Goal: Task Accomplishment & Management: Use online tool/utility

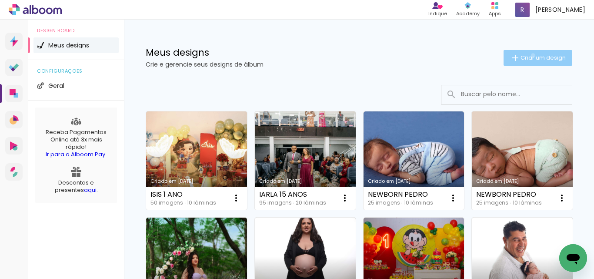
click at [525, 55] on span "Criar um design" at bounding box center [543, 58] width 45 height 6
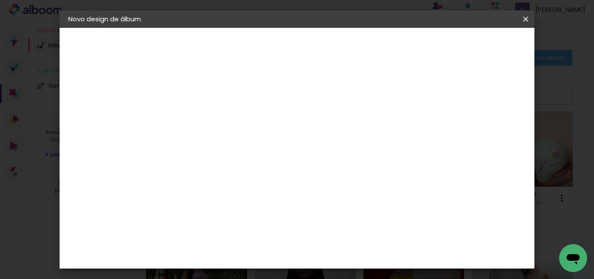
click at [211, 117] on input at bounding box center [211, 116] width 0 height 13
type input "IAYSIS 15 ANOS"
type paper-input "IAYSIS 15 ANOS"
click at [0, 0] on slot "Avançar" at bounding box center [0, 0] width 0 height 0
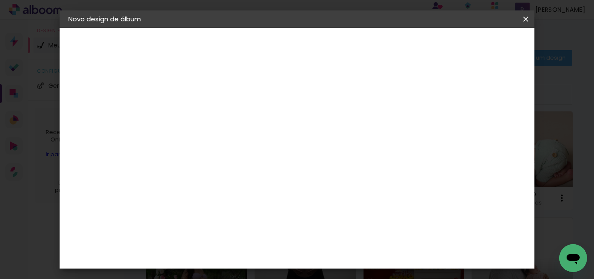
click at [225, 187] on div "Canaan Álbuns" at bounding box center [217, 194] width 27 height 14
click at [0, 0] on slot "Avançar" at bounding box center [0, 0] width 0 height 0
click at [269, 105] on span "24 × 30" at bounding box center [249, 114] width 40 height 18
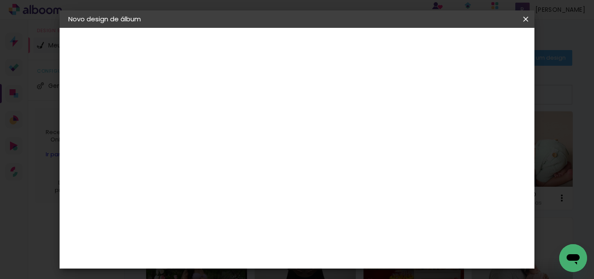
click at [0, 0] on slot "Avançar" at bounding box center [0, 0] width 0 height 0
click at [353, 92] on div at bounding box center [349, 94] width 8 height 8
type paper-checkbox "on"
click at [411, 53] on paper-button "Iniciar design" at bounding box center [385, 49] width 51 height 21
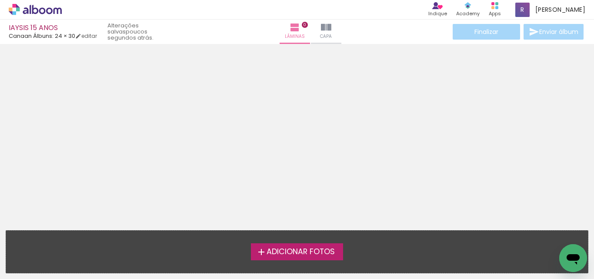
click at [303, 252] on span "Adicionar Fotos" at bounding box center [301, 252] width 68 height 8
click at [0, 0] on input "file" at bounding box center [0, 0] width 0 height 0
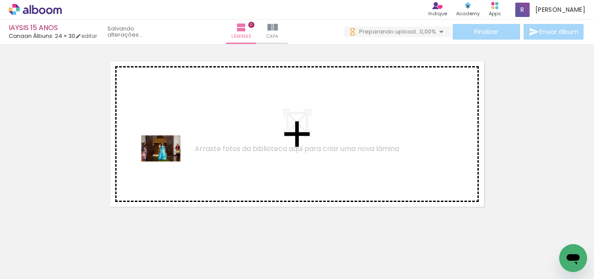
drag, startPoint x: 138, startPoint y: 257, endPoint x: 167, endPoint y: 161, distance: 99.6
click at [167, 161] on quentale-workspace at bounding box center [297, 139] width 594 height 279
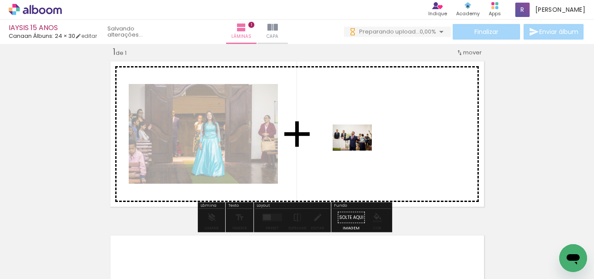
drag, startPoint x: 187, startPoint y: 254, endPoint x: 359, endPoint y: 151, distance: 200.2
click at [359, 151] on quentale-workspace at bounding box center [297, 139] width 594 height 279
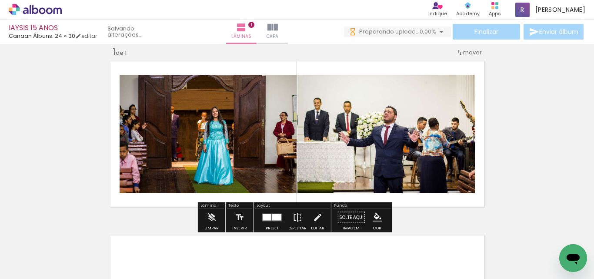
click at [277, 217] on div at bounding box center [276, 217] width 9 height 7
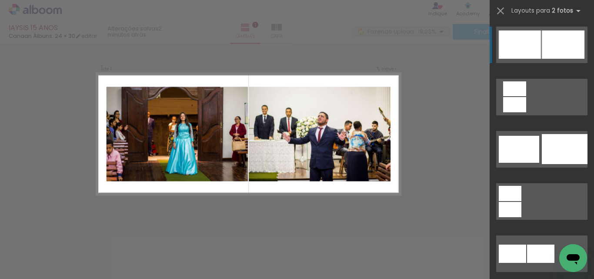
click at [552, 42] on div at bounding box center [563, 44] width 43 height 28
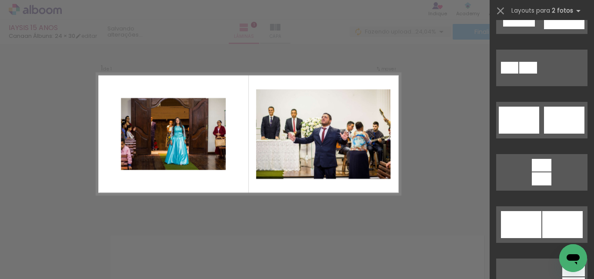
scroll to position [304, 0]
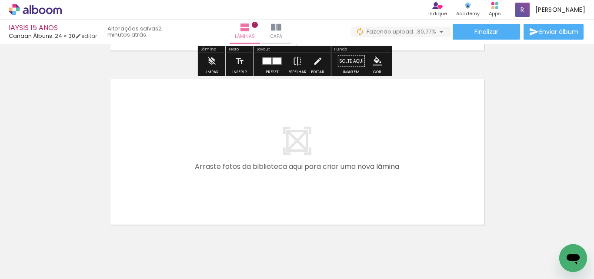
scroll to position [185, 0]
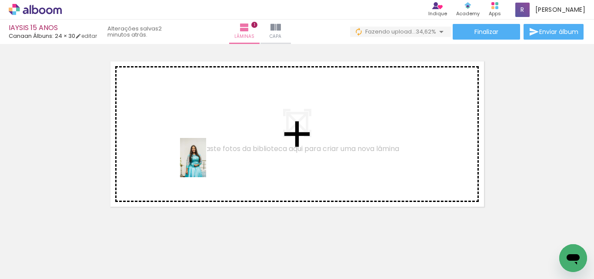
drag, startPoint x: 244, startPoint y: 258, endPoint x: 268, endPoint y: 241, distance: 29.4
click at [206, 163] on quentale-workspace at bounding box center [297, 139] width 594 height 279
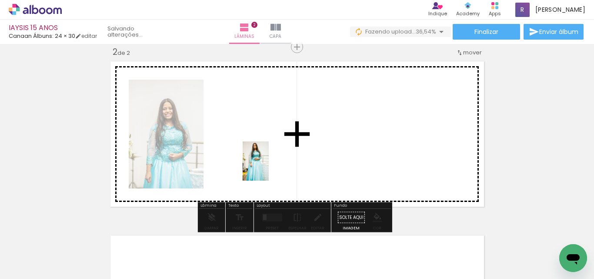
drag, startPoint x: 286, startPoint y: 250, endPoint x: 269, endPoint y: 167, distance: 83.9
click at [269, 167] on quentale-workspace at bounding box center [297, 139] width 594 height 279
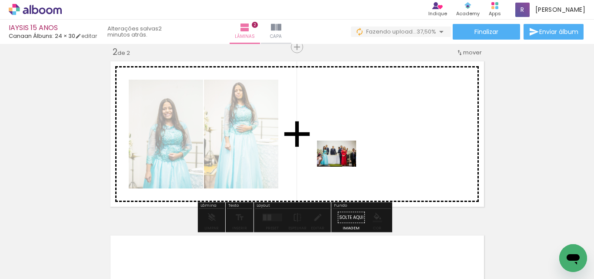
drag, startPoint x: 338, startPoint y: 227, endPoint x: 344, endPoint y: 166, distance: 60.7
click at [344, 166] on quentale-workspace at bounding box center [297, 139] width 594 height 279
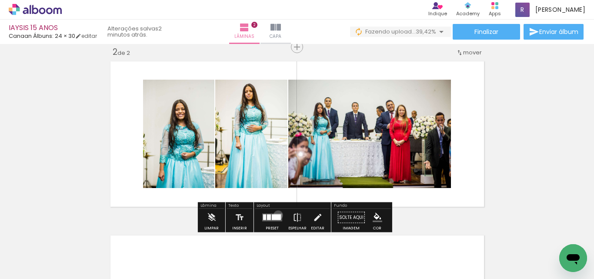
click at [276, 215] on div at bounding box center [276, 217] width 9 height 6
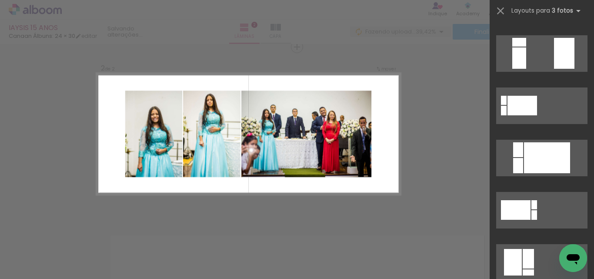
scroll to position [0, 0]
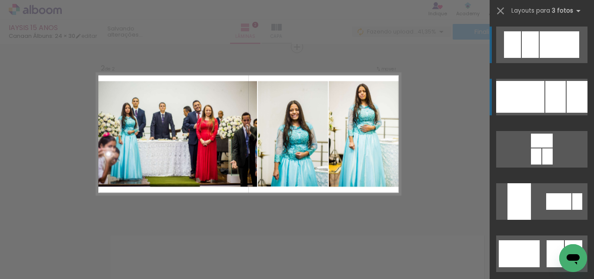
click at [530, 94] on div at bounding box center [520, 97] width 48 height 32
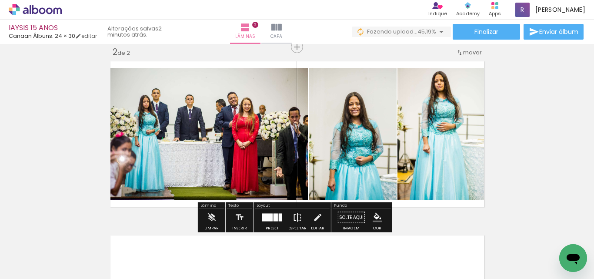
click at [293, 216] on iron-icon at bounding box center [298, 217] width 10 height 17
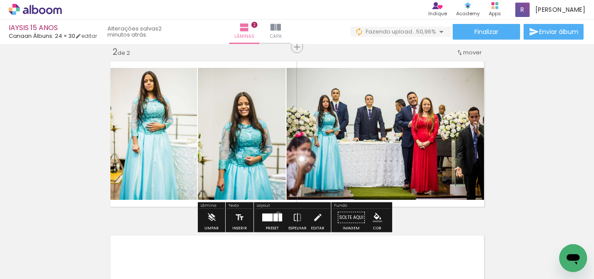
click at [276, 214] on quentale-layouter at bounding box center [272, 218] width 20 height 8
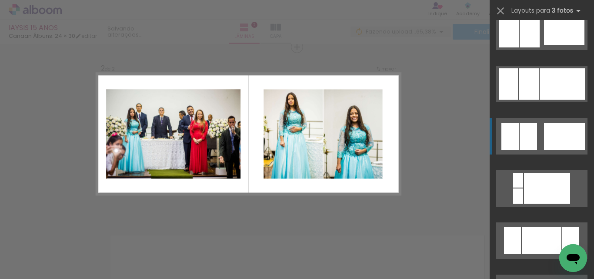
scroll to position [705, 0]
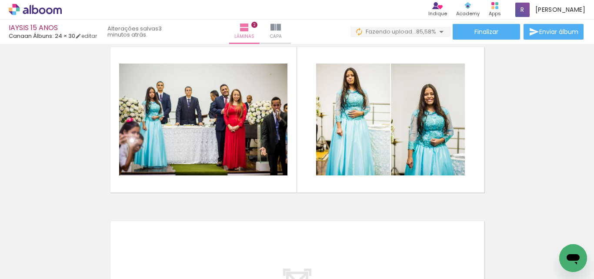
scroll to position [217, 0]
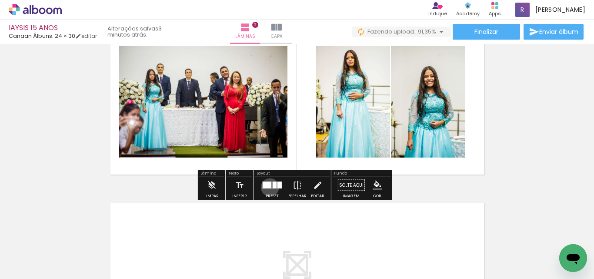
click at [268, 187] on div at bounding box center [267, 185] width 9 height 7
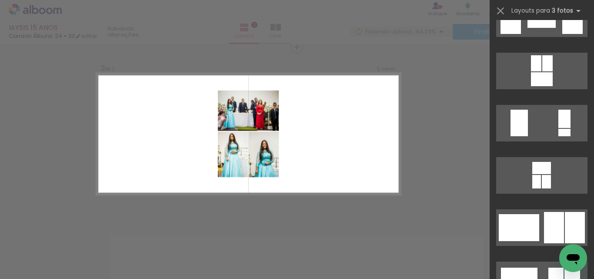
scroll to position [1305, 0]
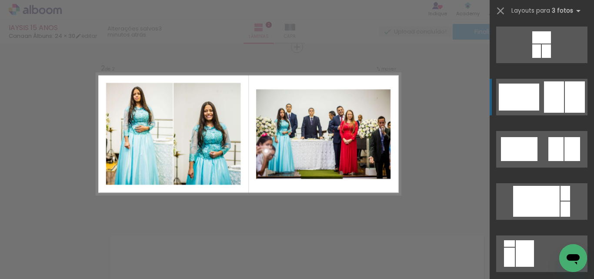
click at [509, 91] on div at bounding box center [519, 97] width 40 height 27
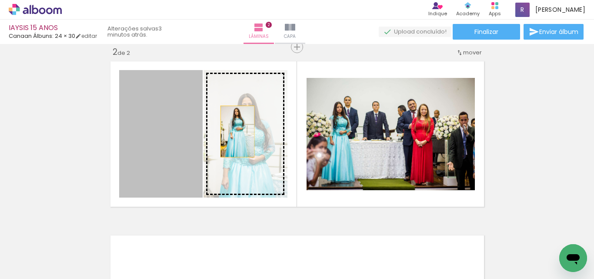
drag, startPoint x: 177, startPoint y: 134, endPoint x: 268, endPoint y: 171, distance: 97.7
click at [0, 0] on slot at bounding box center [0, 0] width 0 height 0
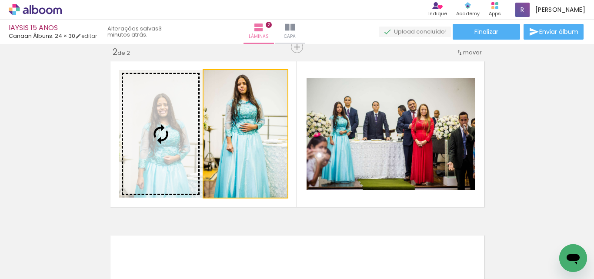
drag, startPoint x: 244, startPoint y: 154, endPoint x: 180, endPoint y: 149, distance: 63.8
click at [0, 0] on slot at bounding box center [0, 0] width 0 height 0
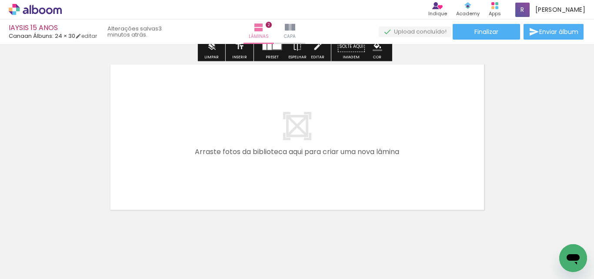
scroll to position [359, 0]
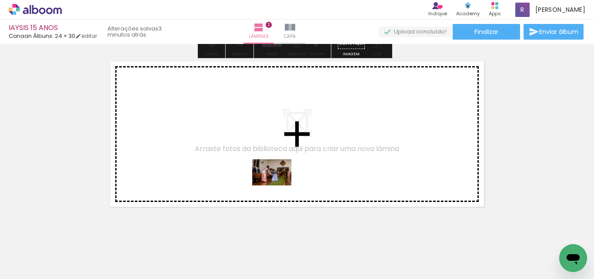
drag, startPoint x: 386, startPoint y: 257, endPoint x: 278, endPoint y: 185, distance: 129.2
click at [278, 185] on quentale-workspace at bounding box center [297, 139] width 594 height 279
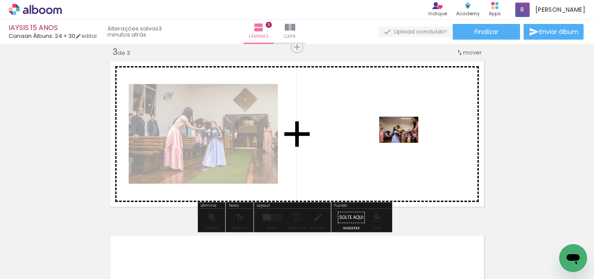
drag, startPoint x: 440, startPoint y: 256, endPoint x: 405, endPoint y: 143, distance: 118.7
click at [405, 143] on quentale-workspace at bounding box center [297, 139] width 594 height 279
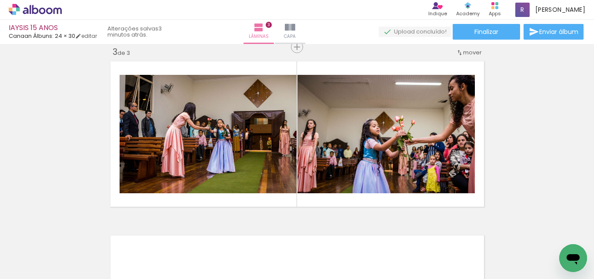
scroll to position [0, 297]
drag, startPoint x: 179, startPoint y: 253, endPoint x: 194, endPoint y: 259, distance: 16.4
click at [194, 259] on div at bounding box center [180, 249] width 43 height 29
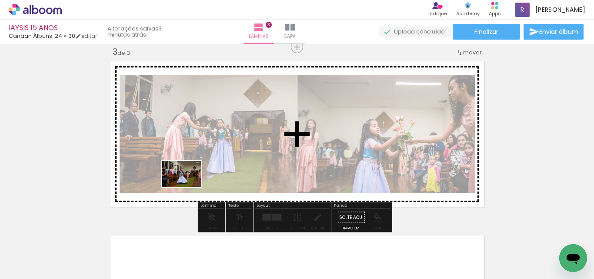
drag, startPoint x: 193, startPoint y: 255, endPoint x: 188, endPoint y: 187, distance: 68.4
click at [188, 187] on quentale-workspace at bounding box center [297, 139] width 594 height 279
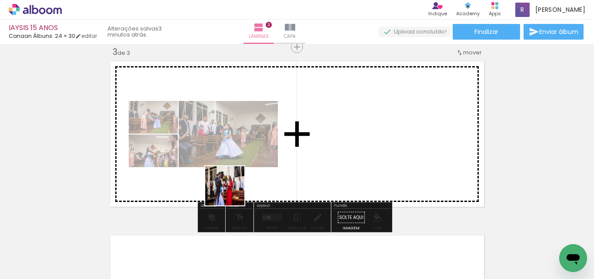
drag, startPoint x: 233, startPoint y: 233, endPoint x: 296, endPoint y: 258, distance: 67.5
click at [232, 172] on quentale-workspace at bounding box center [297, 139] width 594 height 279
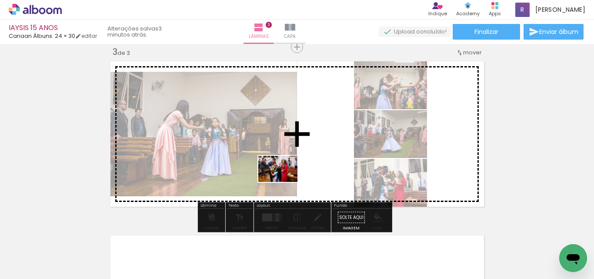
drag, startPoint x: 294, startPoint y: 258, endPoint x: 284, endPoint y: 182, distance: 76.7
click at [284, 182] on quentale-workspace at bounding box center [297, 139] width 594 height 279
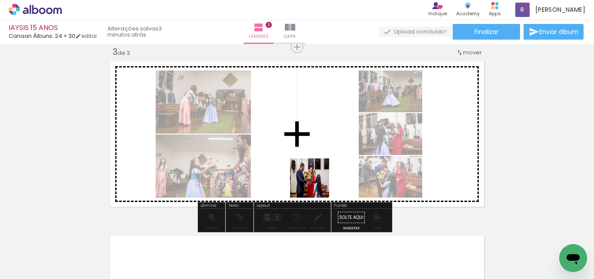
drag, startPoint x: 328, startPoint y: 254, endPoint x: 313, endPoint y: 167, distance: 87.5
click at [313, 167] on quentale-workspace at bounding box center [297, 139] width 594 height 279
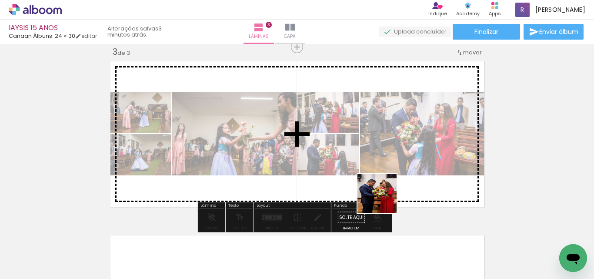
drag, startPoint x: 383, startPoint y: 252, endPoint x: 379, endPoint y: 199, distance: 53.2
click at [383, 191] on quentale-workspace at bounding box center [297, 139] width 594 height 279
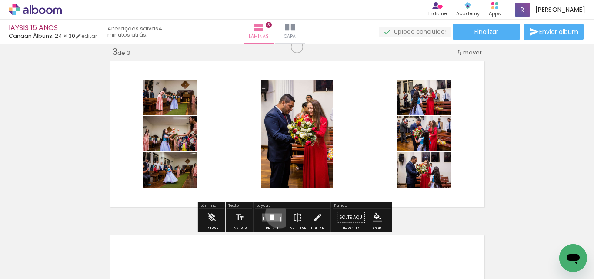
click at [277, 214] on quentale-layouter at bounding box center [272, 218] width 20 height 8
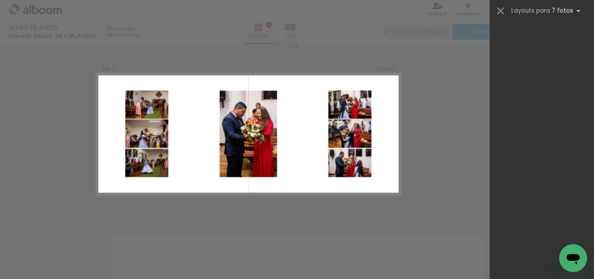
scroll to position [0, 0]
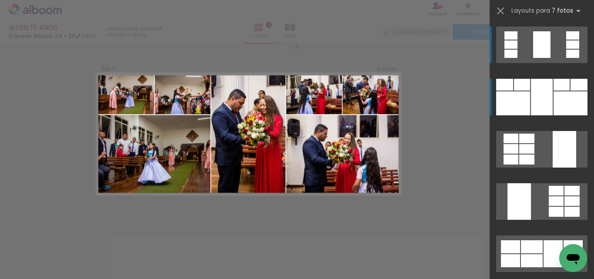
click at [532, 88] on div at bounding box center [542, 97] width 22 height 37
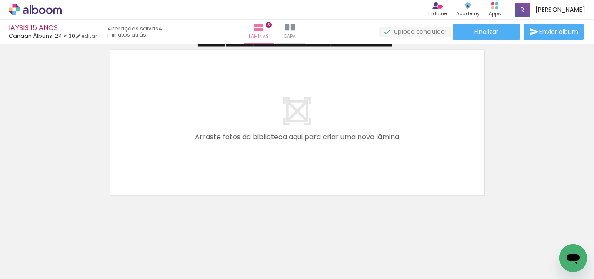
scroll to position [549, 0]
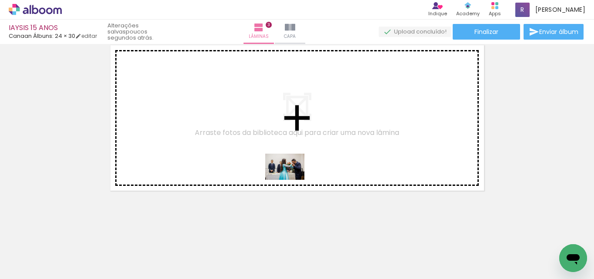
drag, startPoint x: 435, startPoint y: 252, endPoint x: 288, endPoint y: 178, distance: 164.0
click at [288, 178] on quentale-workspace at bounding box center [297, 139] width 594 height 279
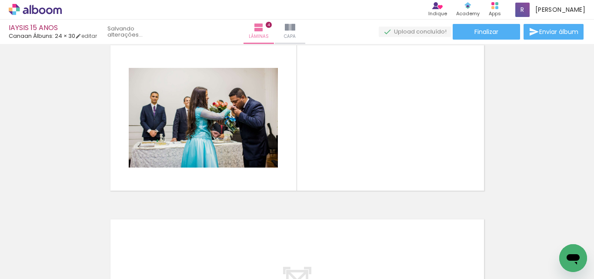
scroll to position [533, 0]
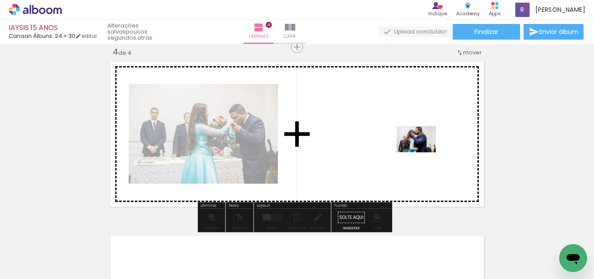
drag, startPoint x: 476, startPoint y: 238, endPoint x: 423, endPoint y: 152, distance: 100.8
click at [423, 152] on quentale-workspace at bounding box center [297, 139] width 594 height 279
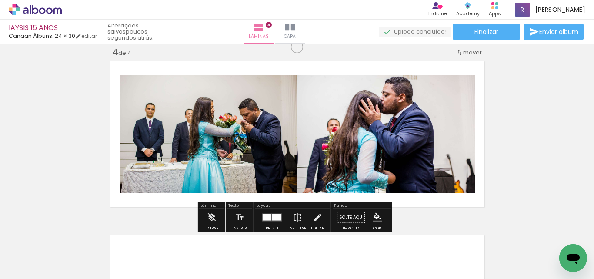
scroll to position [0, 530]
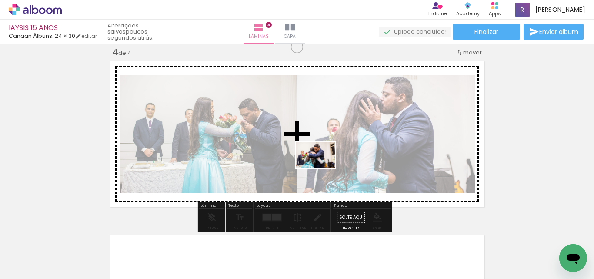
drag, startPoint x: 285, startPoint y: 253, endPoint x: 322, endPoint y: 168, distance: 92.4
click at [322, 168] on quentale-workspace at bounding box center [297, 139] width 594 height 279
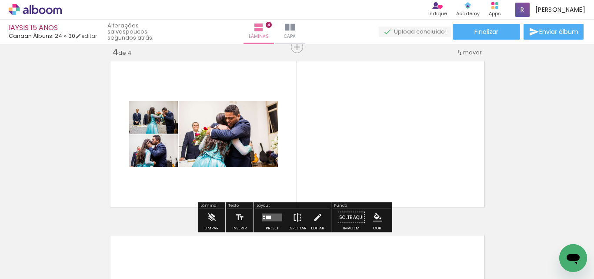
click at [276, 214] on quentale-layouter at bounding box center [272, 218] width 20 height 8
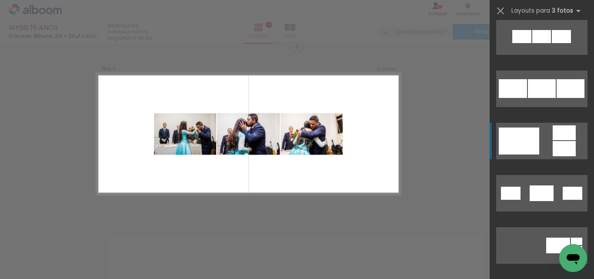
scroll to position [130, 0]
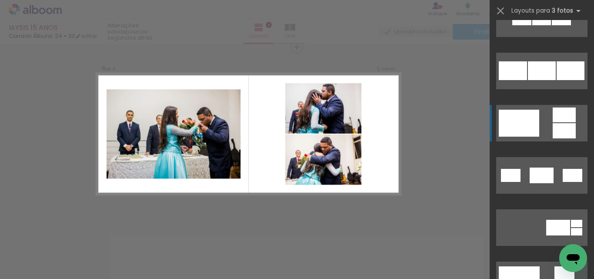
click at [513, 25] on div at bounding box center [521, 18] width 19 height 13
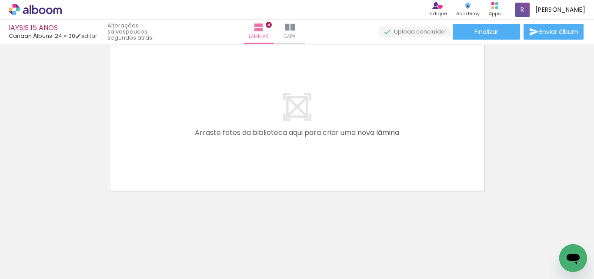
scroll to position [680, 0]
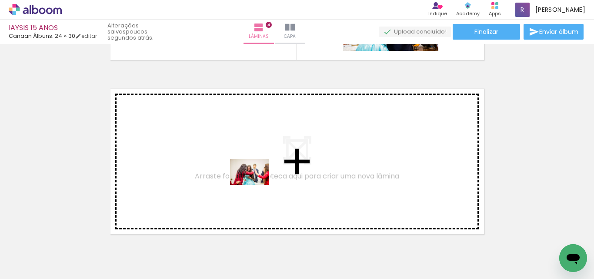
drag, startPoint x: 346, startPoint y: 248, endPoint x: 433, endPoint y: 267, distance: 89.0
click at [258, 185] on quentale-workspace at bounding box center [297, 139] width 594 height 279
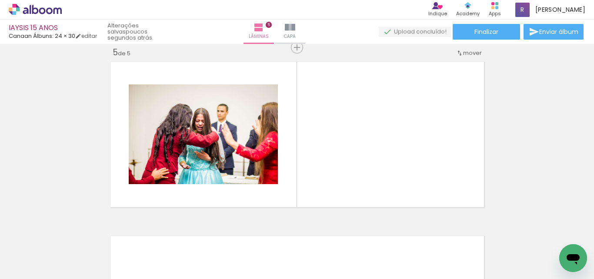
scroll to position [707, 0]
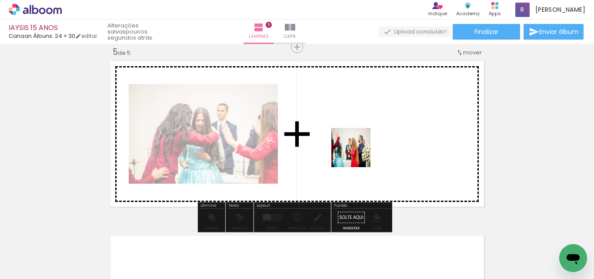
drag, startPoint x: 386, startPoint y: 251, endPoint x: 434, endPoint y: 240, distance: 49.6
click at [352, 147] on quentale-workspace at bounding box center [297, 139] width 594 height 279
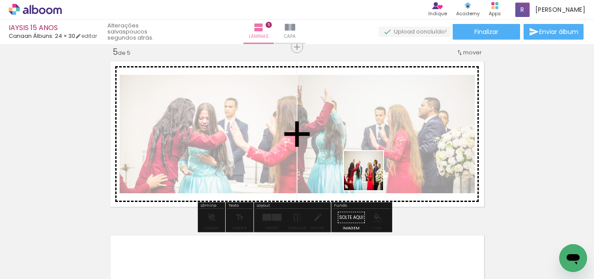
drag, startPoint x: 446, startPoint y: 258, endPoint x: 357, endPoint y: 165, distance: 128.0
click at [357, 165] on quentale-workspace at bounding box center [297, 139] width 594 height 279
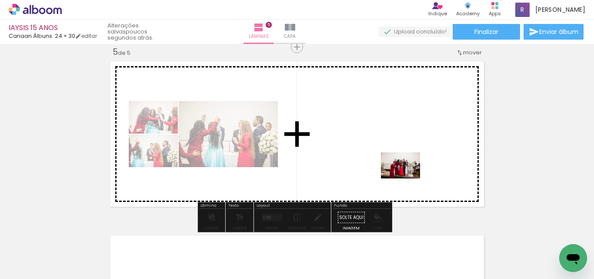
drag, startPoint x: 487, startPoint y: 257, endPoint x: 423, endPoint y: 223, distance: 72.2
click at [408, 179] on quentale-workspace at bounding box center [297, 139] width 594 height 279
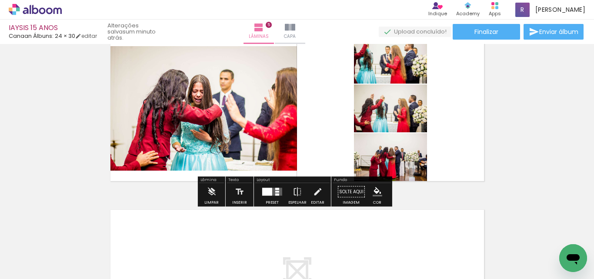
scroll to position [751, 0]
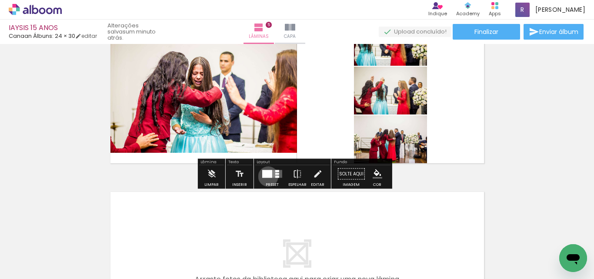
click at [266, 176] on div at bounding box center [267, 174] width 10 height 8
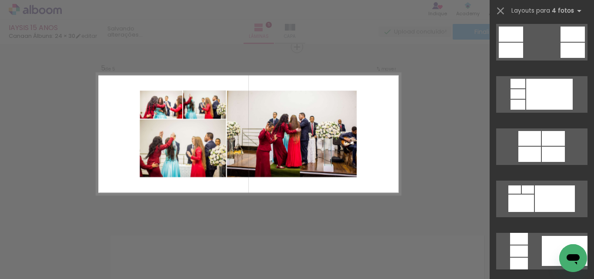
scroll to position [435, 0]
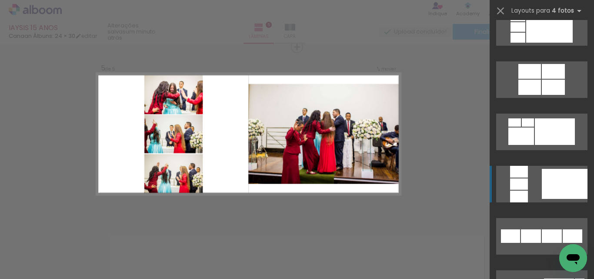
click at [569, 182] on div at bounding box center [565, 184] width 46 height 30
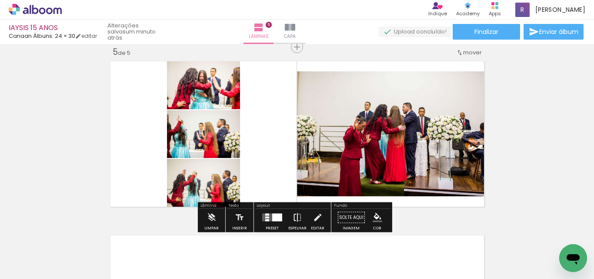
click at [293, 220] on iron-icon at bounding box center [298, 217] width 10 height 17
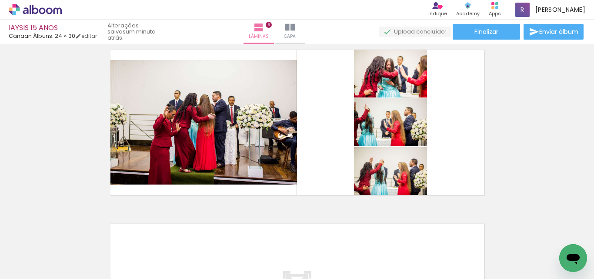
scroll to position [707, 0]
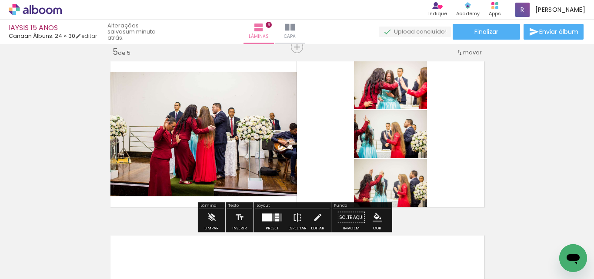
click at [267, 214] on div at bounding box center [267, 218] width 10 height 8
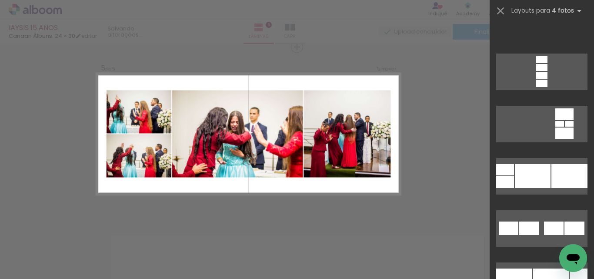
scroll to position [4011, 0]
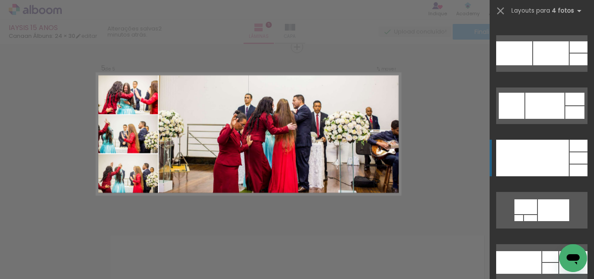
click at [545, 155] on div at bounding box center [532, 158] width 73 height 37
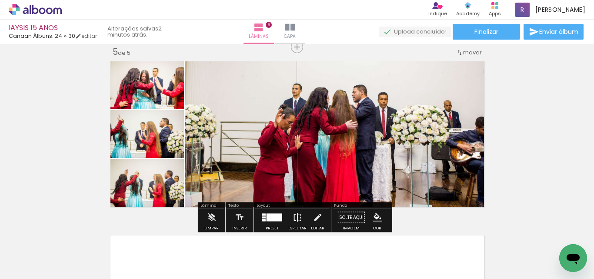
click at [293, 218] on iron-icon at bounding box center [298, 217] width 10 height 17
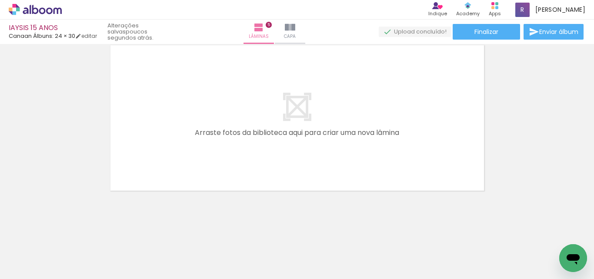
scroll to position [0, 813]
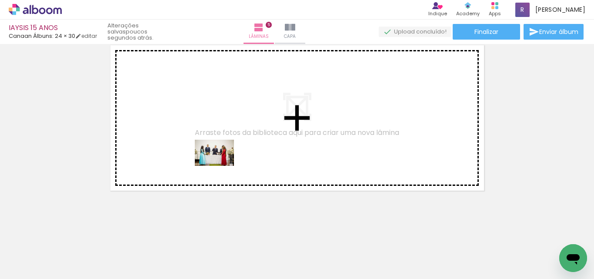
drag, startPoint x: 254, startPoint y: 253, endPoint x: 269, endPoint y: 228, distance: 28.9
click at [221, 165] on quentale-workspace at bounding box center [297, 139] width 594 height 279
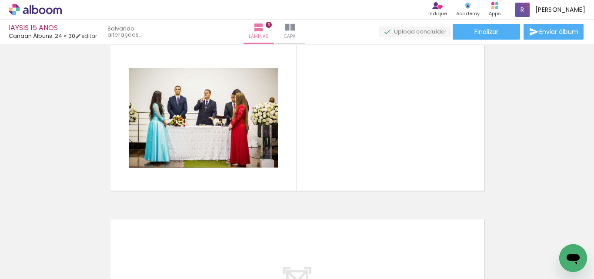
scroll to position [881, 0]
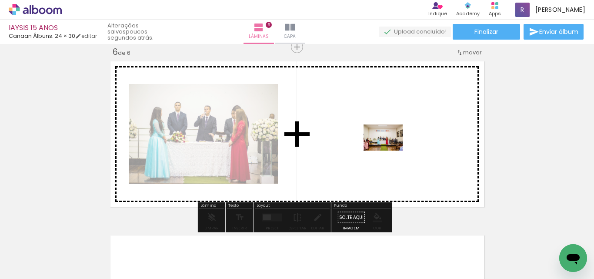
drag, startPoint x: 299, startPoint y: 257, endPoint x: 390, endPoint y: 151, distance: 139.5
click at [390, 151] on quentale-workspace at bounding box center [297, 139] width 594 height 279
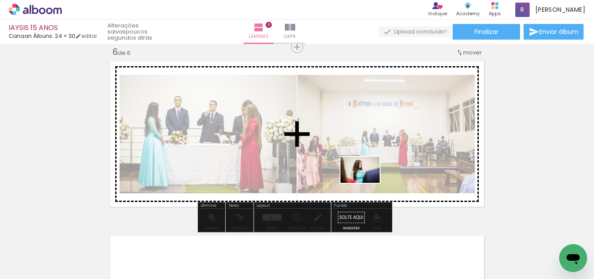
drag, startPoint x: 353, startPoint y: 246, endPoint x: 367, endPoint y: 183, distance: 64.6
click at [367, 183] on quentale-workspace at bounding box center [297, 139] width 594 height 279
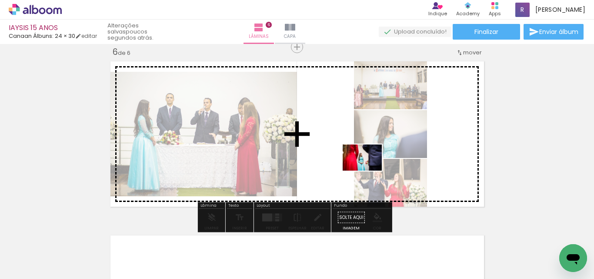
scroll to position [0, 813]
drag, startPoint x: 438, startPoint y: 248, endPoint x: 369, endPoint y: 171, distance: 104.1
click at [369, 171] on quentale-workspace at bounding box center [297, 139] width 594 height 279
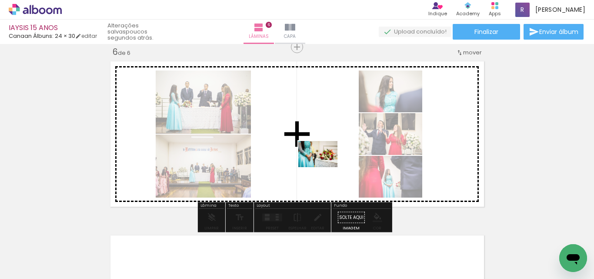
drag, startPoint x: 503, startPoint y: 250, endPoint x: 325, endPoint y: 167, distance: 196.8
click at [325, 167] on quentale-workspace at bounding box center [297, 139] width 594 height 279
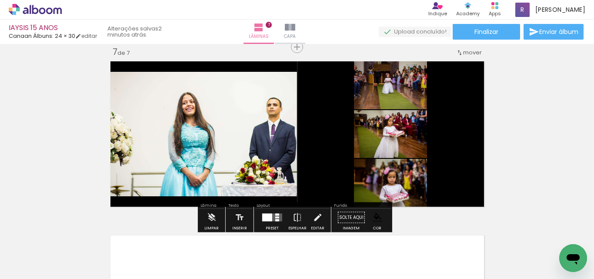
scroll to position [0, 1178]
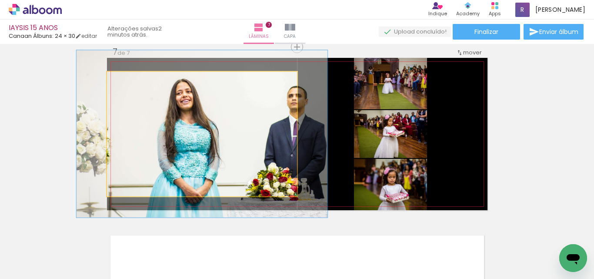
drag, startPoint x: 123, startPoint y: 80, endPoint x: 131, endPoint y: 80, distance: 8.3
click at [134, 80] on div at bounding box center [138, 81] width 8 height 8
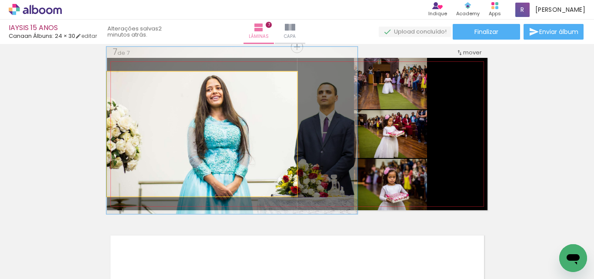
drag, startPoint x: 177, startPoint y: 141, endPoint x: 207, endPoint y: 137, distance: 31.1
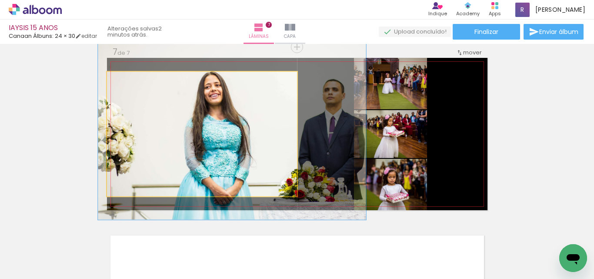
type paper-slider "141"
click at [137, 83] on div at bounding box center [141, 81] width 14 height 14
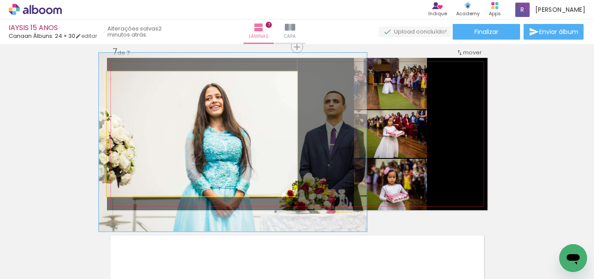
drag, startPoint x: 209, startPoint y: 140, endPoint x: 209, endPoint y: 150, distance: 9.6
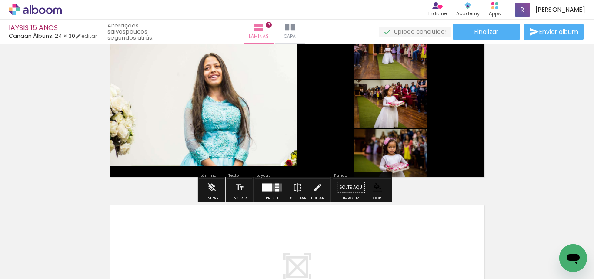
scroll to position [1099, 0]
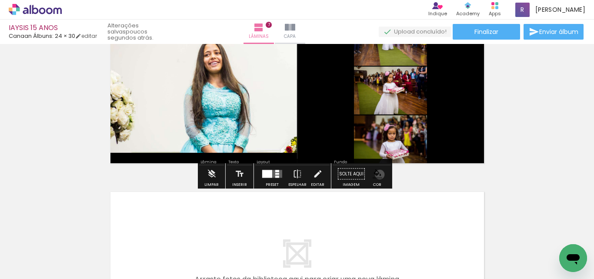
click at [377, 174] on iron-icon "color picker" at bounding box center [378, 174] width 10 height 10
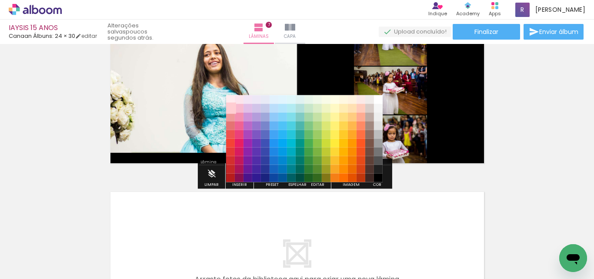
click at [230, 107] on paper-item "#ffcdd2" at bounding box center [230, 108] width 9 height 9
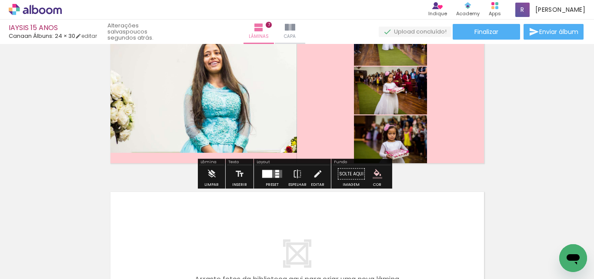
click at [373, 175] on iron-icon "color picker" at bounding box center [378, 174] width 10 height 10
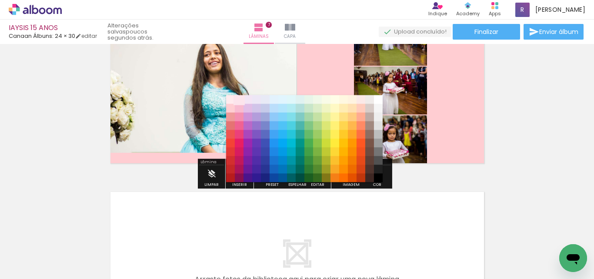
click at [238, 99] on paper-item "#fce4ec" at bounding box center [239, 99] width 9 height 9
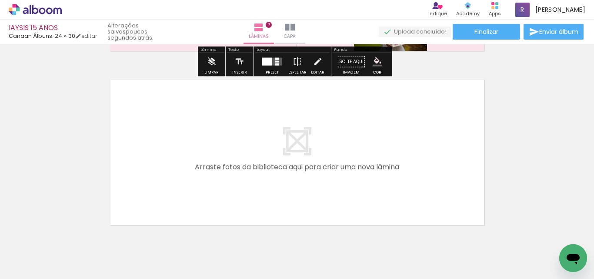
scroll to position [1229, 0]
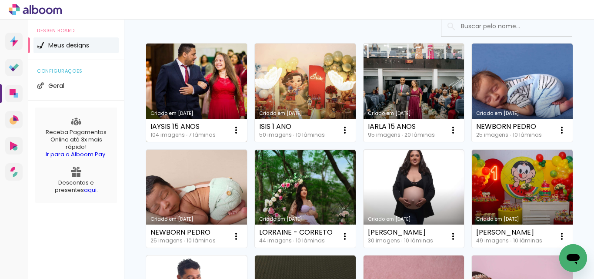
scroll to position [43, 0]
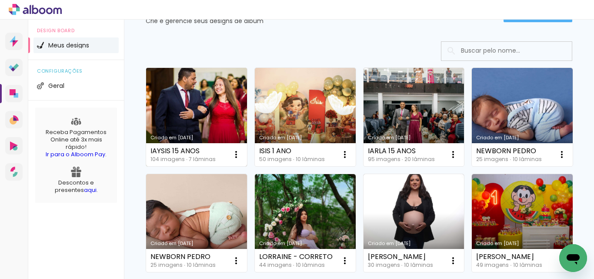
click at [218, 104] on link "Criado em [DATE]" at bounding box center [196, 117] width 101 height 98
click at [0, 0] on neon-animated-pages "Confirmar Cancelar" at bounding box center [0, 0] width 0 height 0
